Goal: Navigation & Orientation: Understand site structure

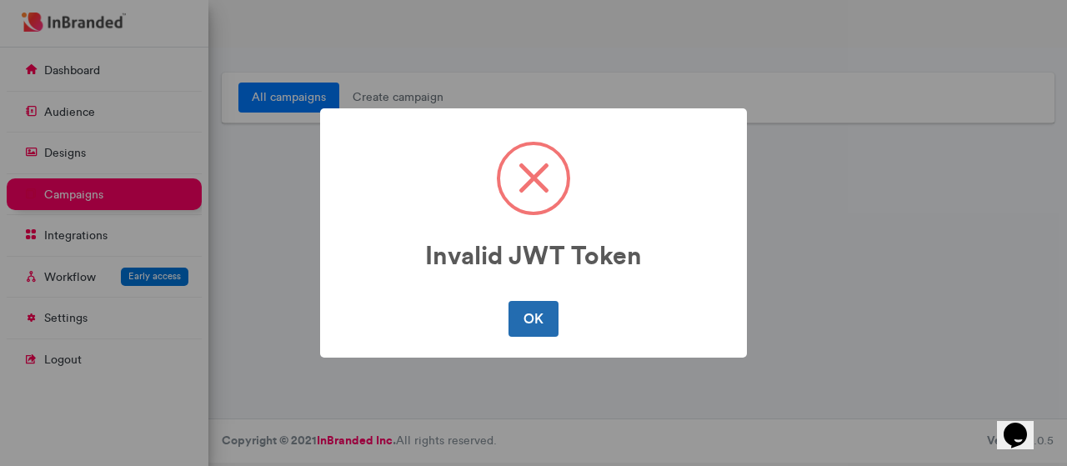
click at [535, 330] on button "OK" at bounding box center [532, 318] width 49 height 35
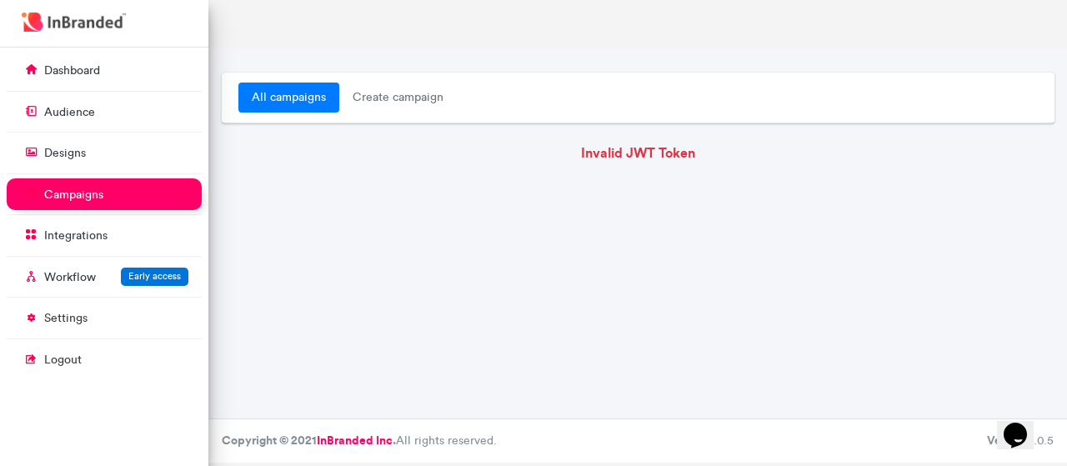
click at [86, 200] on p "campaigns" at bounding box center [73, 195] width 59 height 17
click at [67, 79] on link "dashboard" at bounding box center [104, 70] width 195 height 32
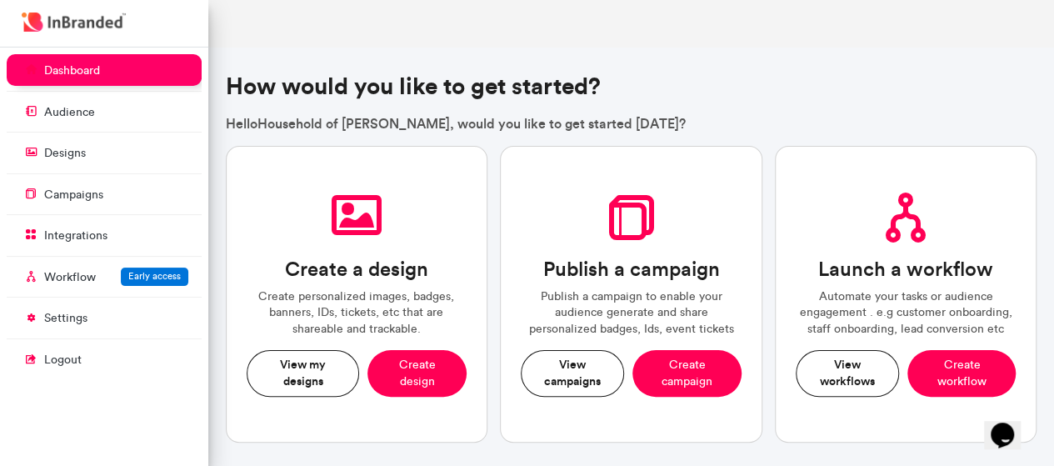
scroll to position [408, 0]
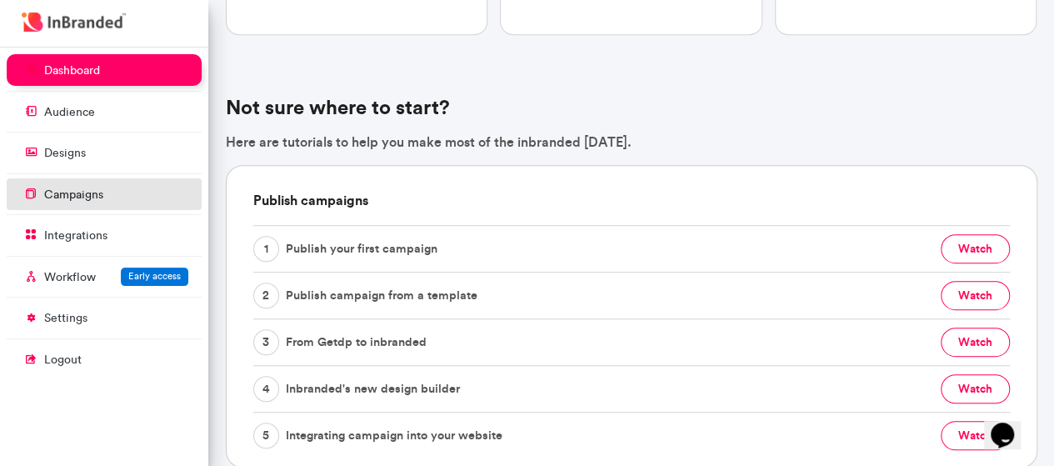
click at [83, 191] on p "campaigns" at bounding box center [73, 195] width 59 height 17
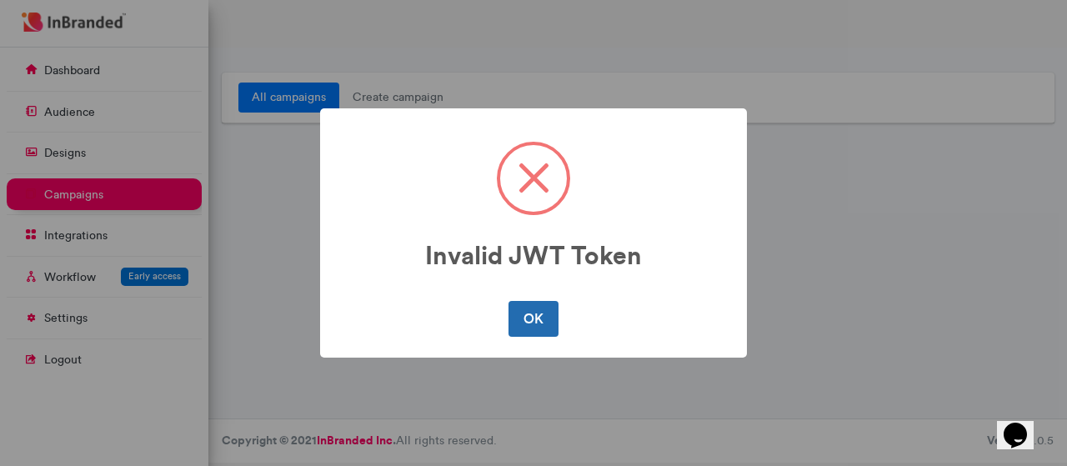
click at [540, 312] on button "OK" at bounding box center [532, 318] width 49 height 35
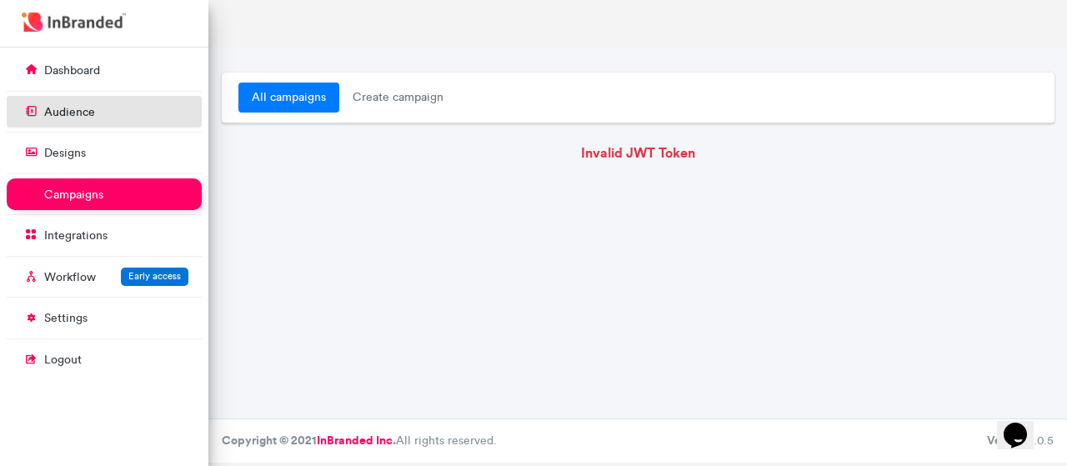
click at [80, 104] on p "audience" at bounding box center [69, 112] width 51 height 17
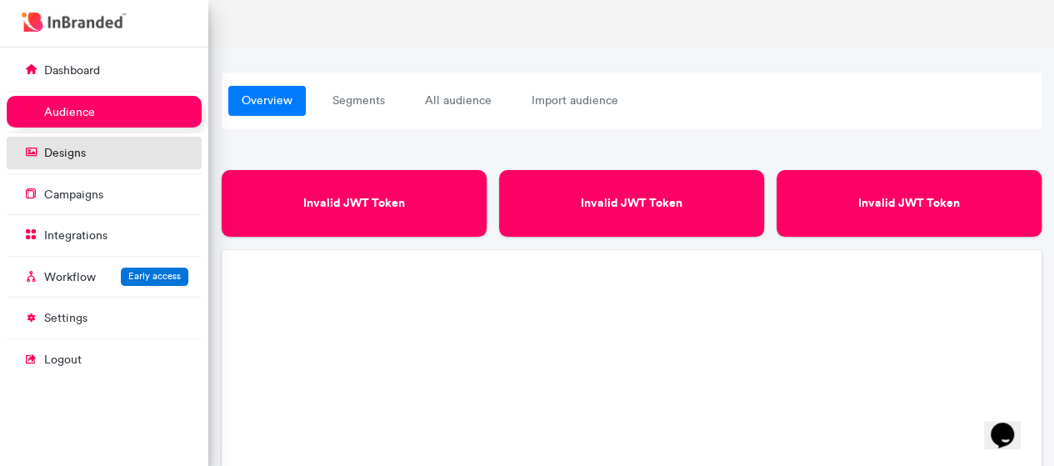
click at [80, 153] on p "designs" at bounding box center [65, 153] width 42 height 17
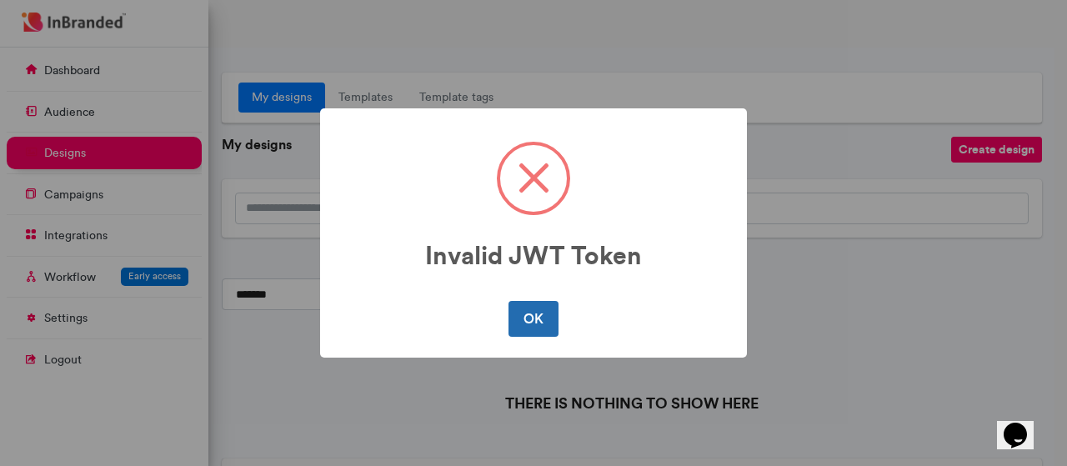
click at [523, 322] on button "OK" at bounding box center [532, 318] width 49 height 35
